Goal: Task Accomplishment & Management: Use online tool/utility

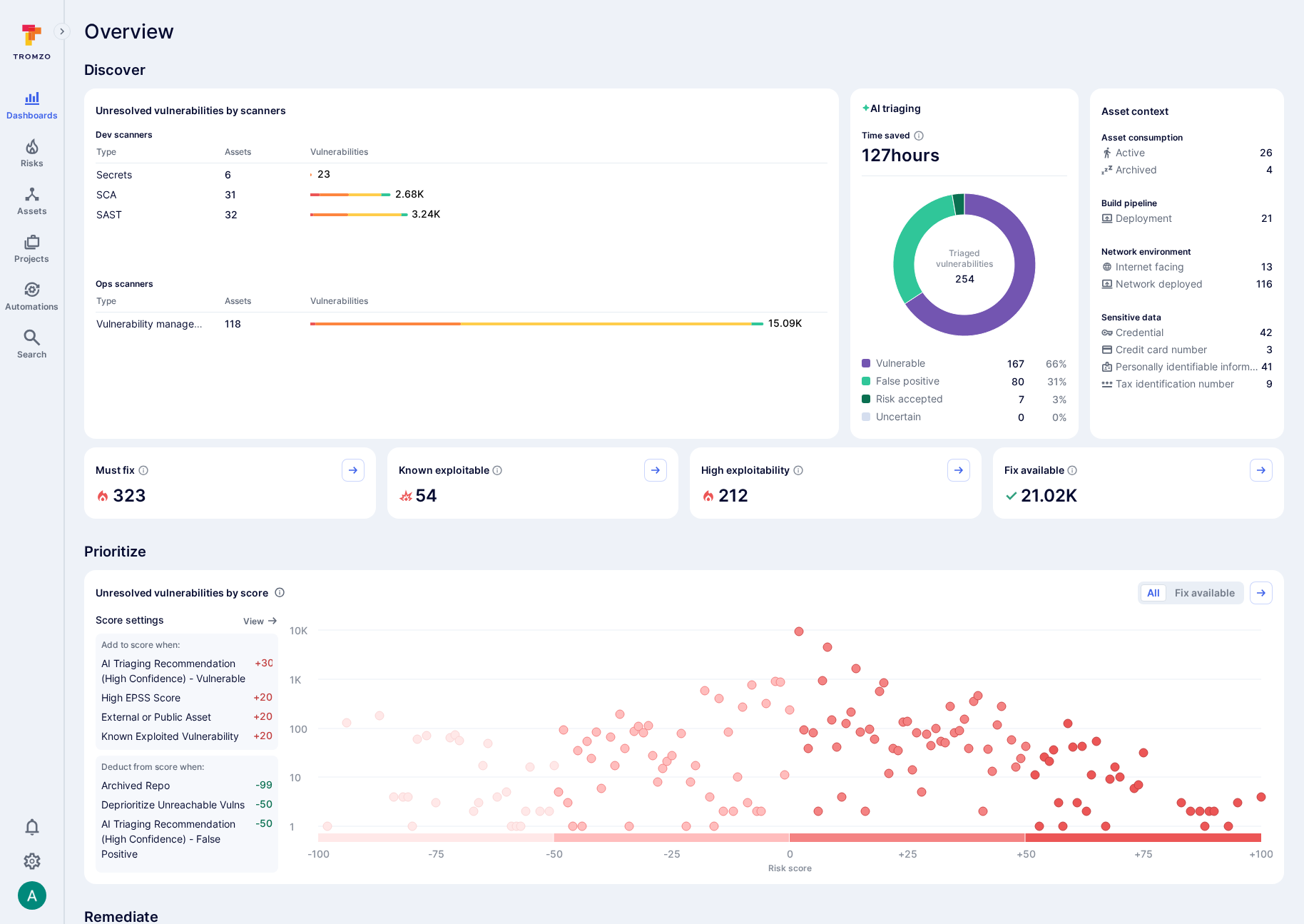
scroll to position [10, 0]
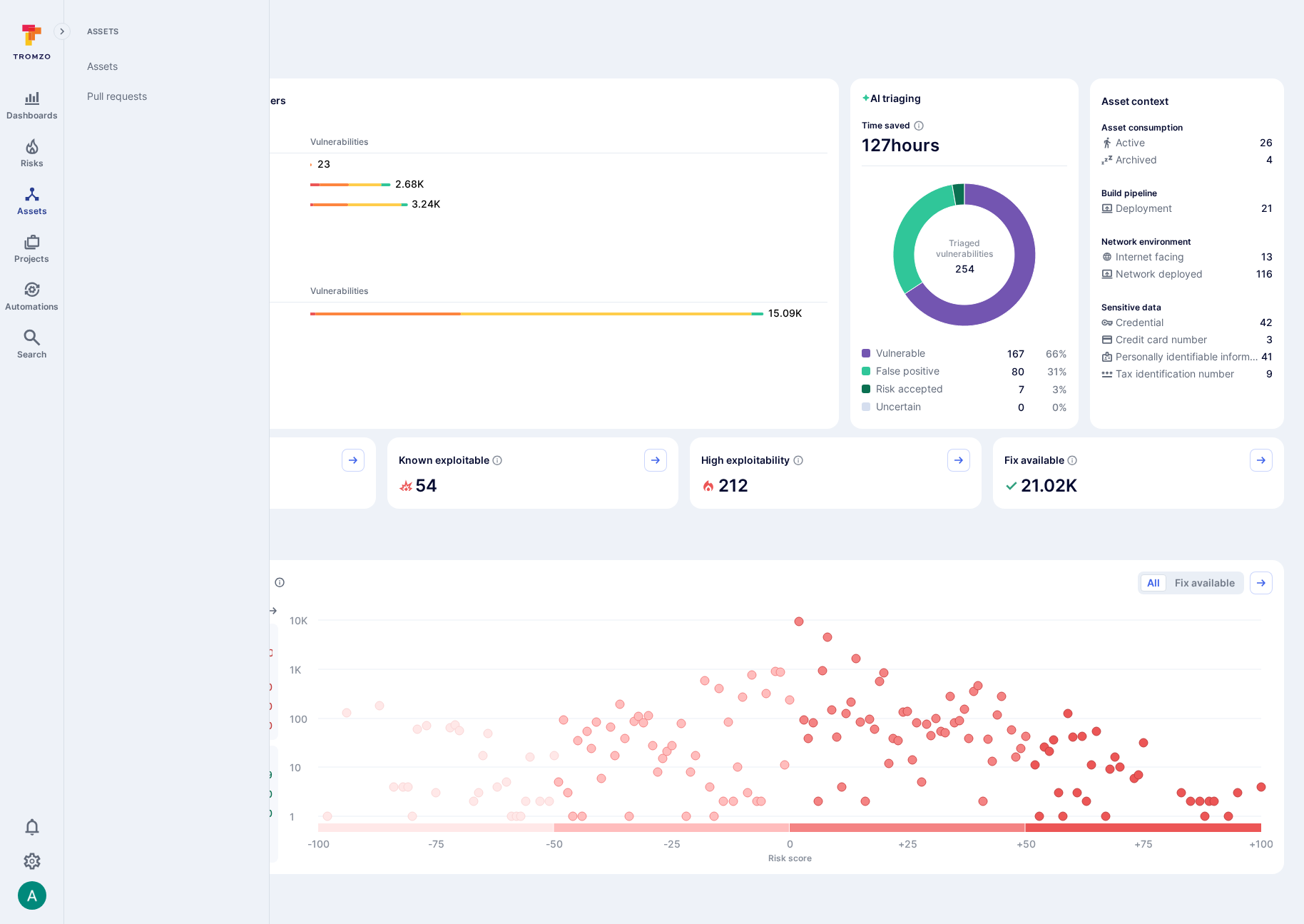
click at [36, 188] on icon "Assets" at bounding box center [32, 194] width 17 height 17
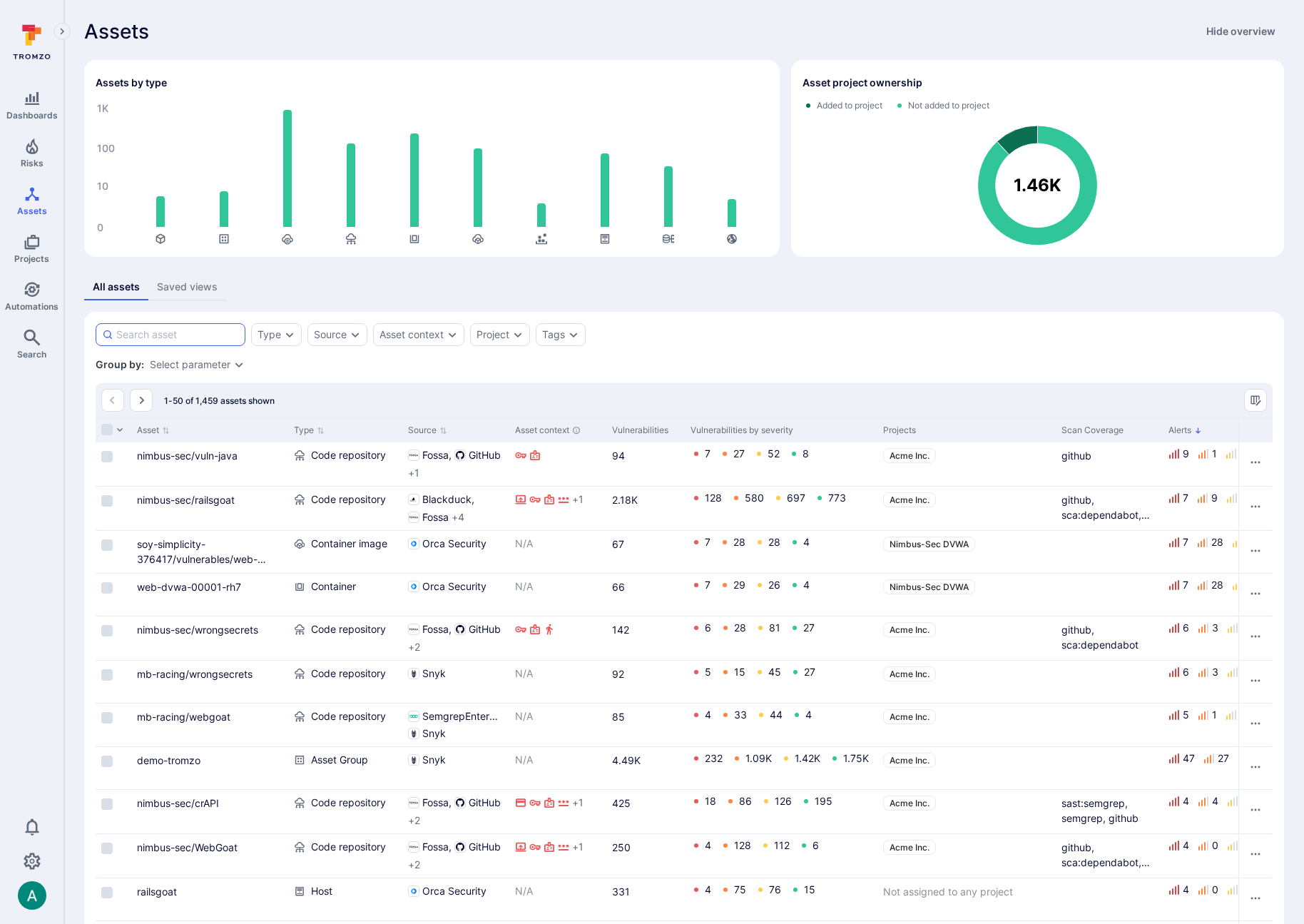
click at [192, 339] on input at bounding box center [177, 334] width 122 height 14
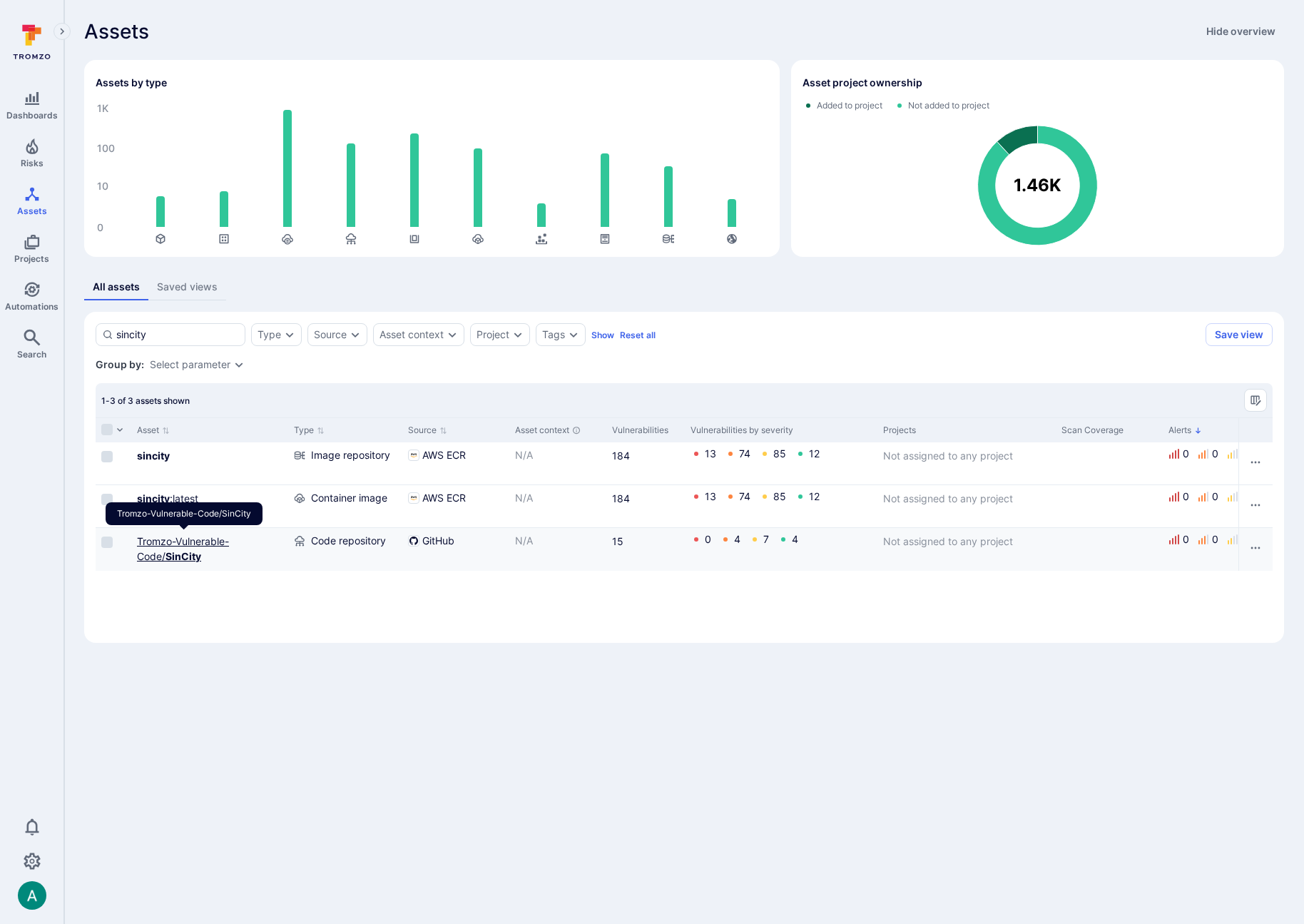
type input "sincity"
click at [182, 542] on link "Tromzo-Vulnerable-Code/ SinCity" at bounding box center [183, 548] width 92 height 27
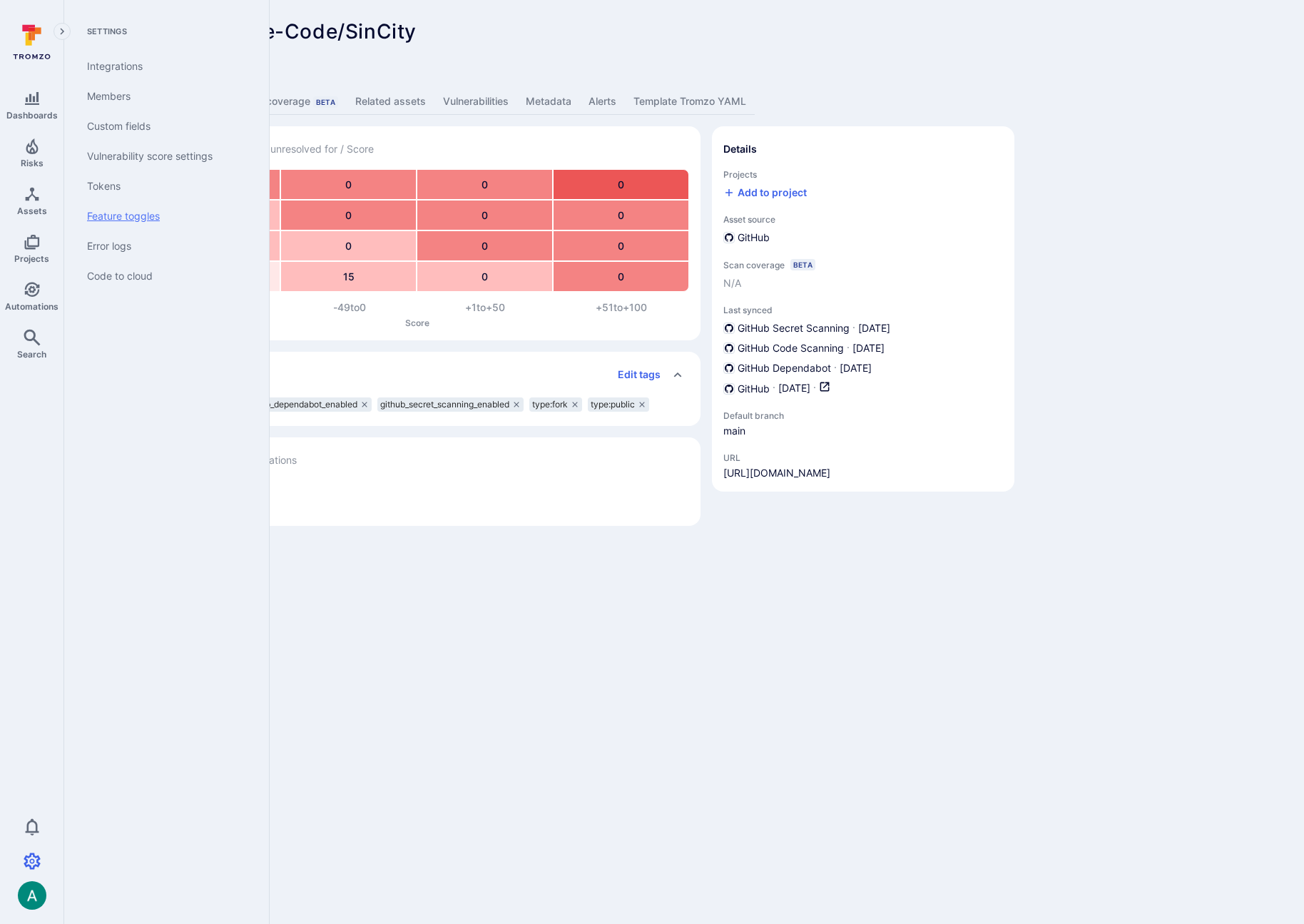
click at [141, 207] on link "Feature toggles" at bounding box center [164, 216] width 176 height 30
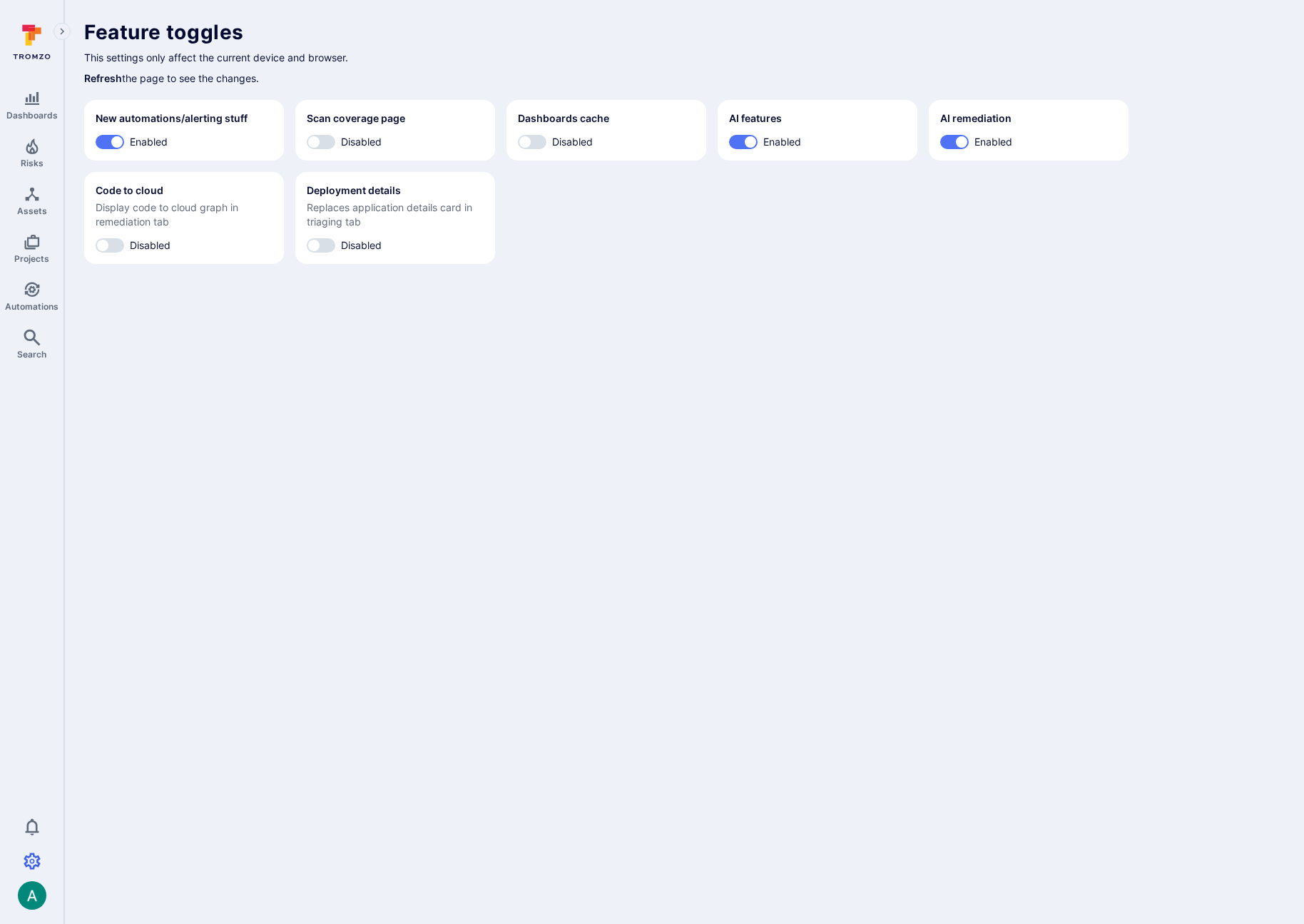
click at [131, 249] on span "Disabled" at bounding box center [150, 245] width 41 height 15
click at [124, 249] on input "Disabled" at bounding box center [102, 245] width 43 height 14
checkbox input "true"
click at [326, 242] on input "Disabled" at bounding box center [313, 245] width 43 height 14
checkbox input "true"
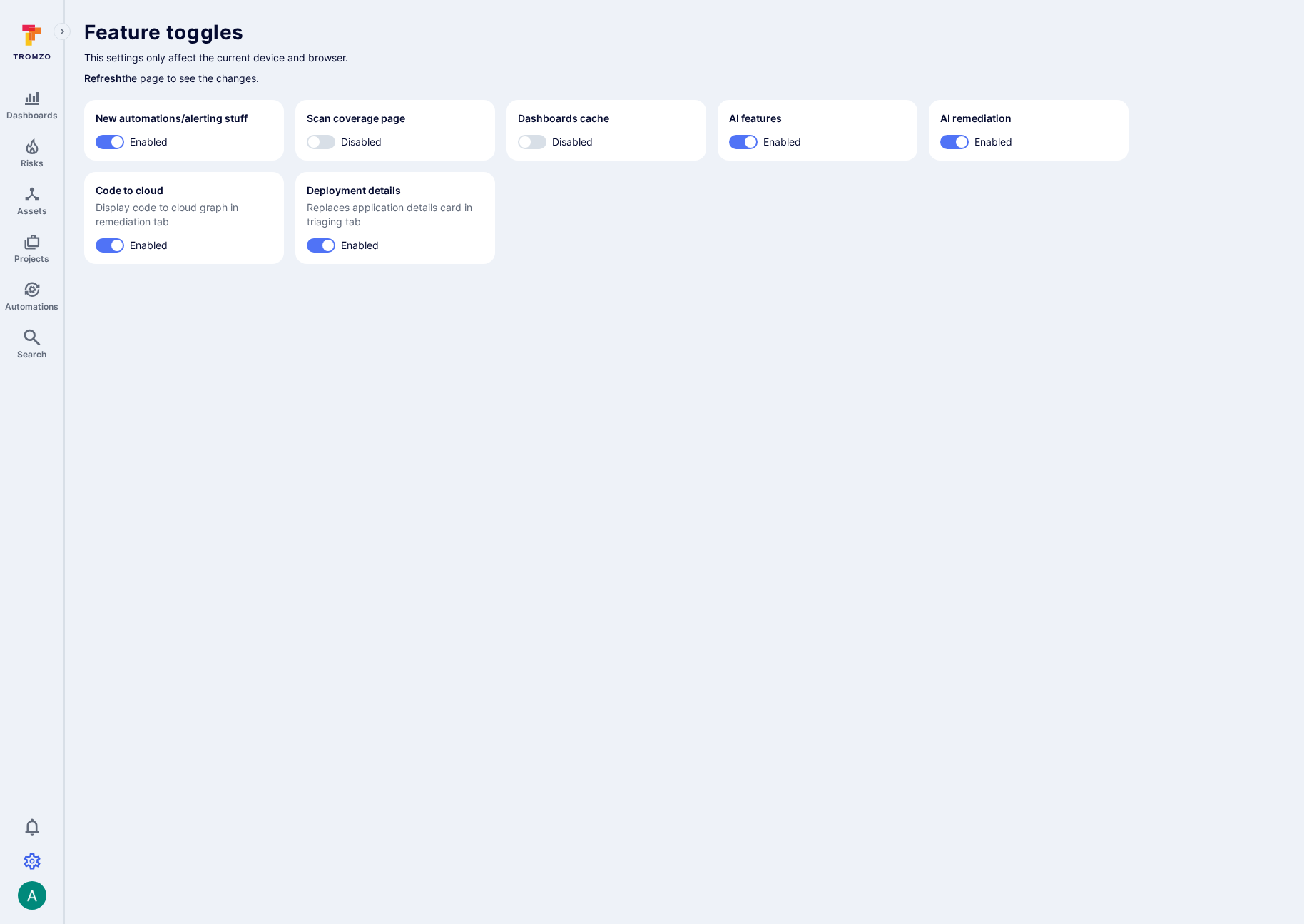
drag, startPoint x: 258, startPoint y: 380, endPoint x: 258, endPoint y: 341, distance: 39.0
click at [258, 380] on body "Dashboards Risks Assets Projects Automations Search 0 Settings Integrations Mem…" at bounding box center [652, 462] width 1304 height 924
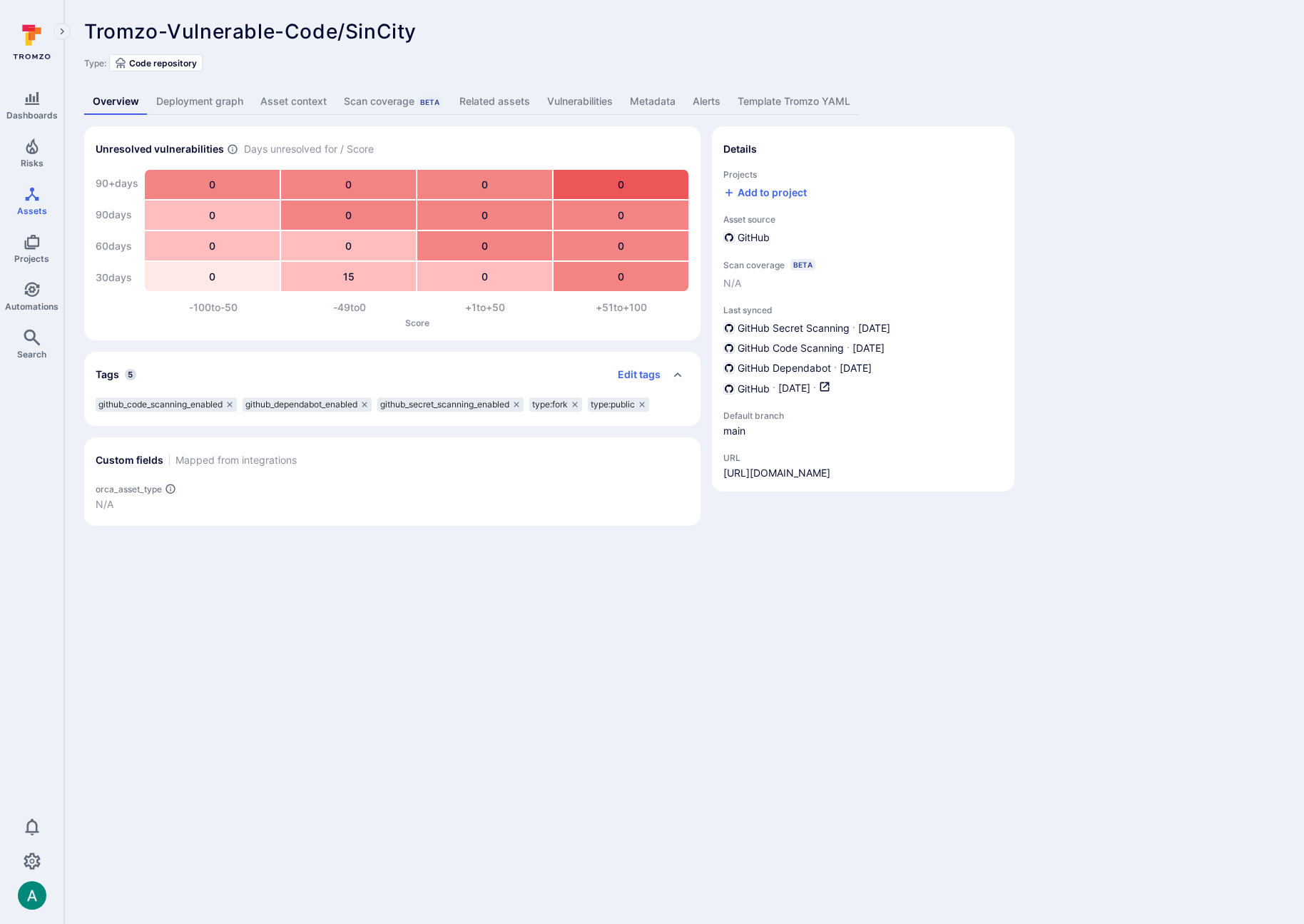
click at [179, 102] on link "Deployment graph" at bounding box center [200, 102] width 104 height 26
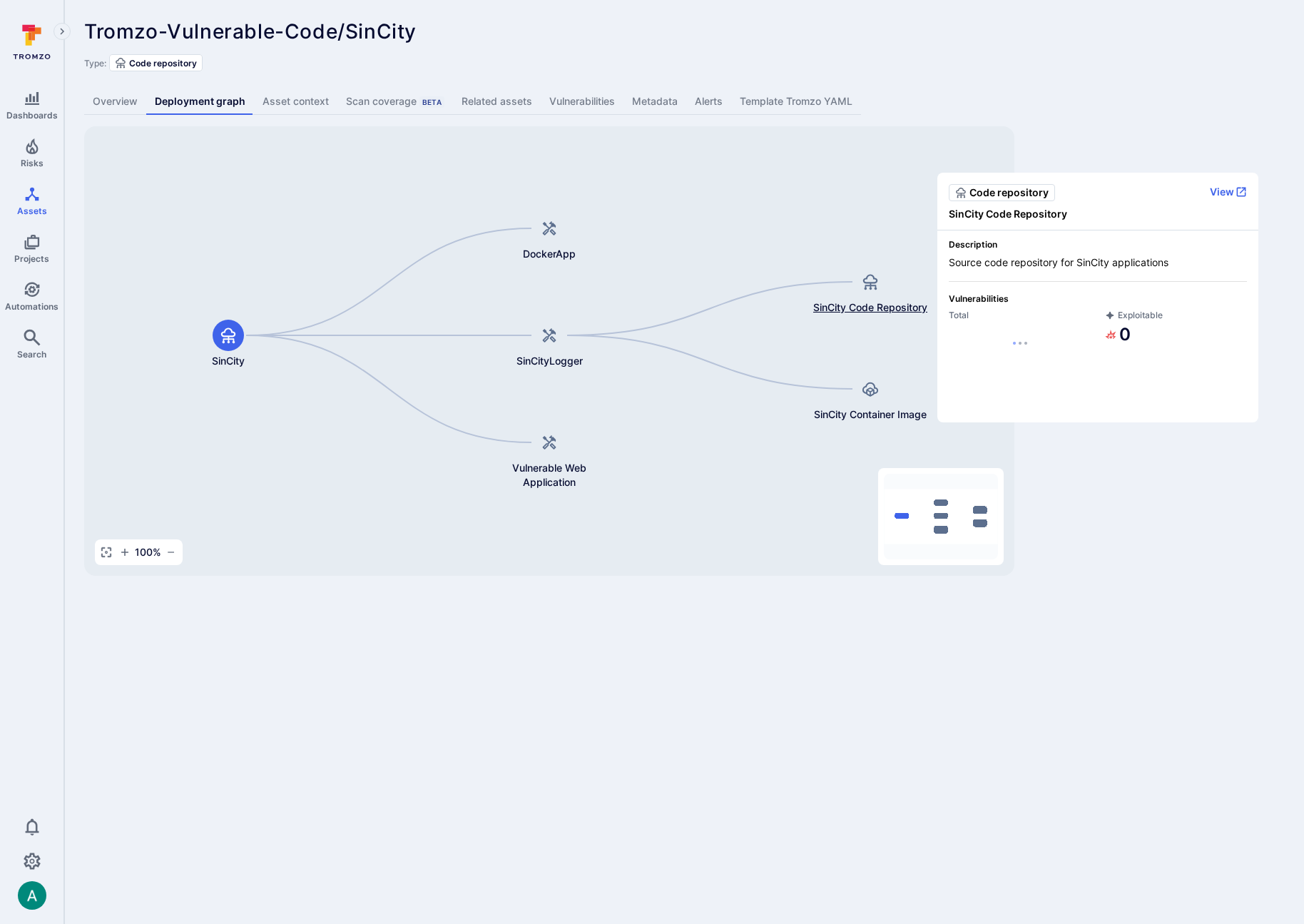
click at [871, 307] on span "SinCity Code Repository" at bounding box center [870, 307] width 114 height 14
